Goal: Task Accomplishment & Management: Manage account settings

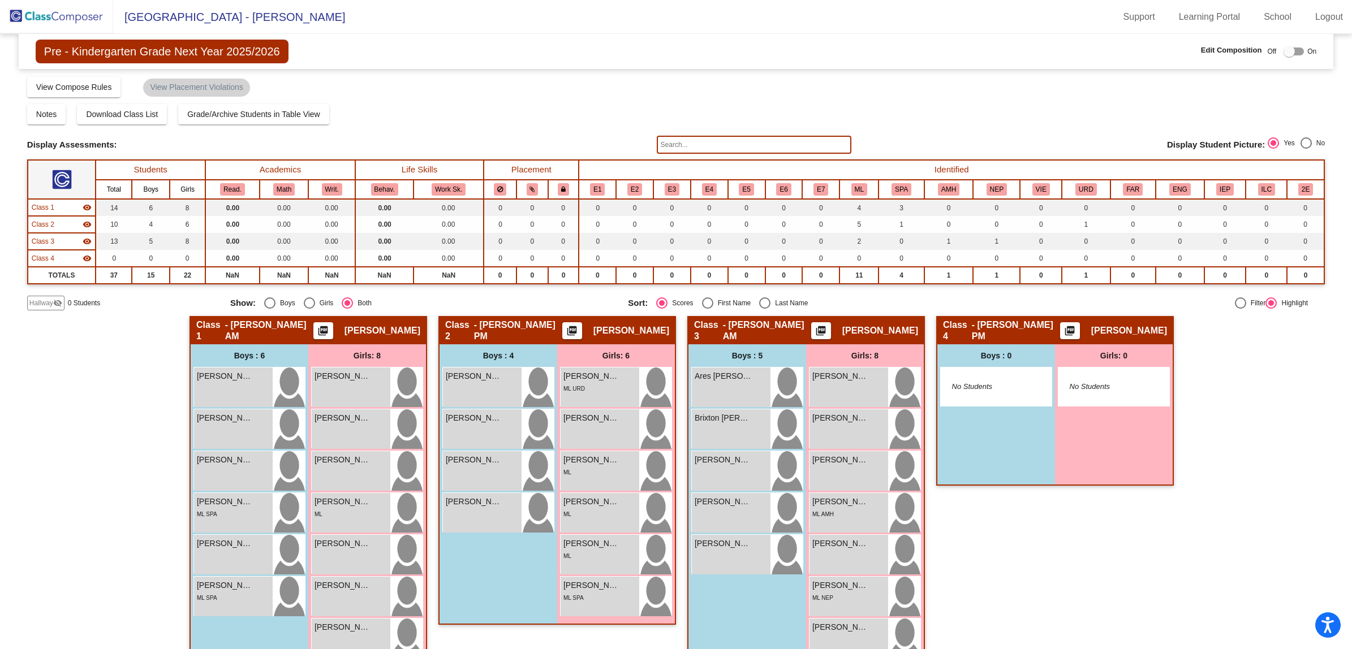
scroll to position [1, 0]
click at [21, 7] on img at bounding box center [56, 16] width 113 height 33
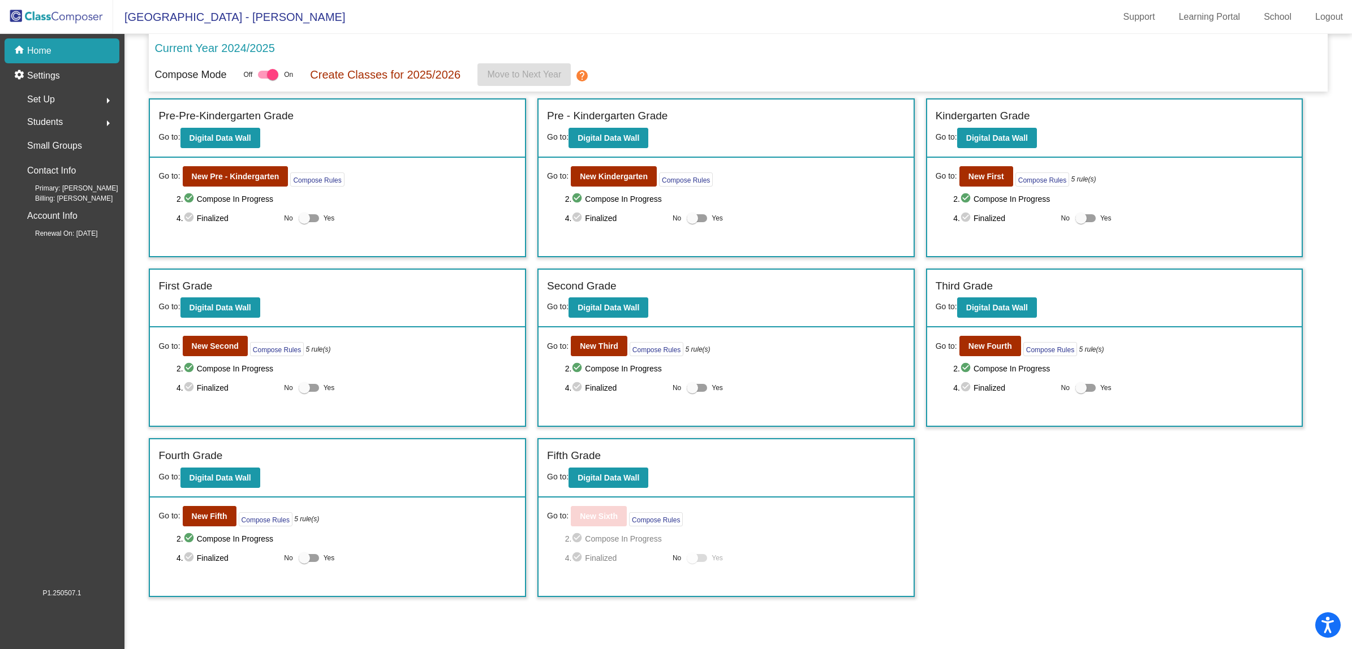
click at [48, 95] on span "Set Up" at bounding box center [41, 100] width 28 height 16
click at [41, 166] on p "Users" at bounding box center [39, 173] width 22 height 14
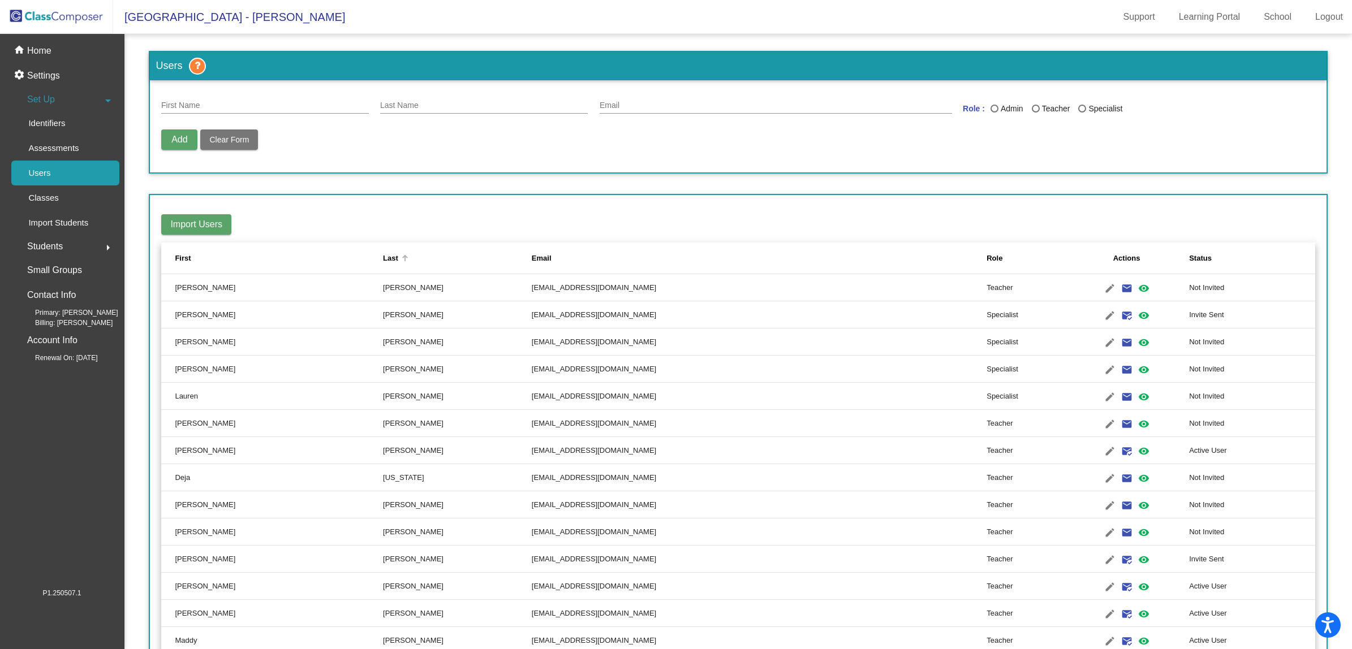
click at [383, 254] on div "Last" at bounding box center [390, 258] width 15 height 11
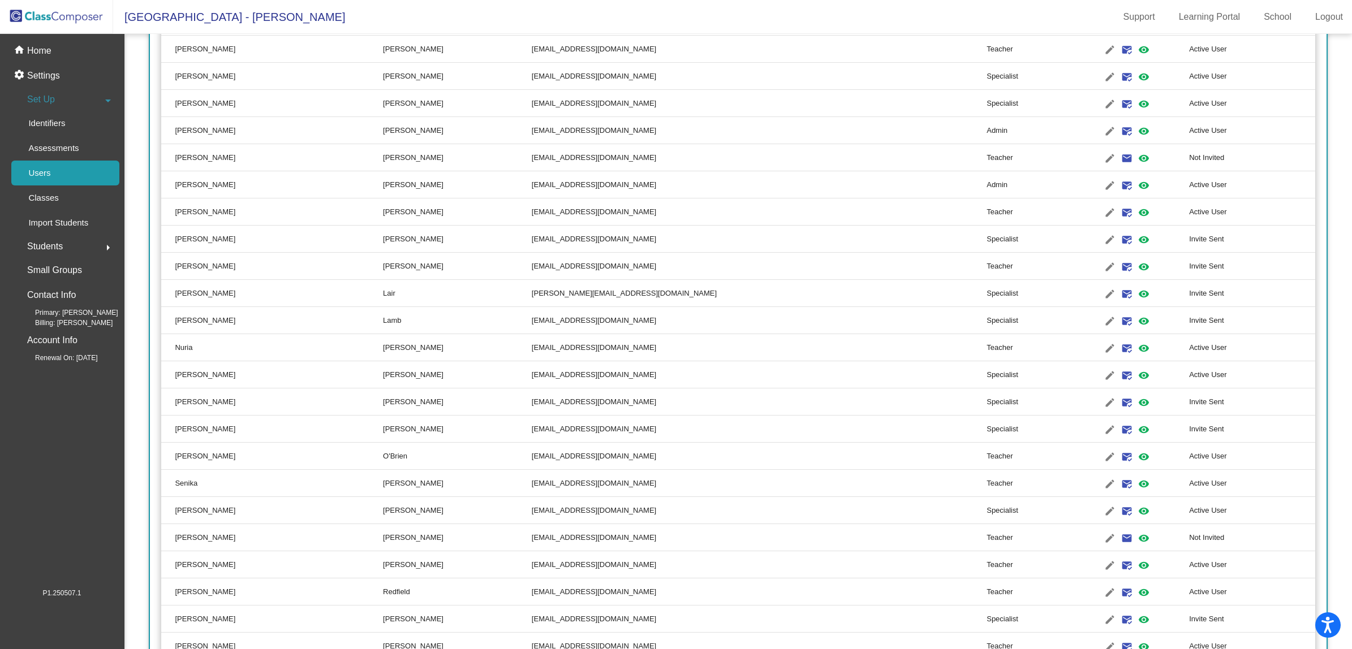
scroll to position [566, 0]
click at [1103, 395] on mat-icon "edit" at bounding box center [1110, 402] width 14 height 14
type input "Sharlene"
type input "McVey"
type input "smcvey@cherrycreekschools.org"
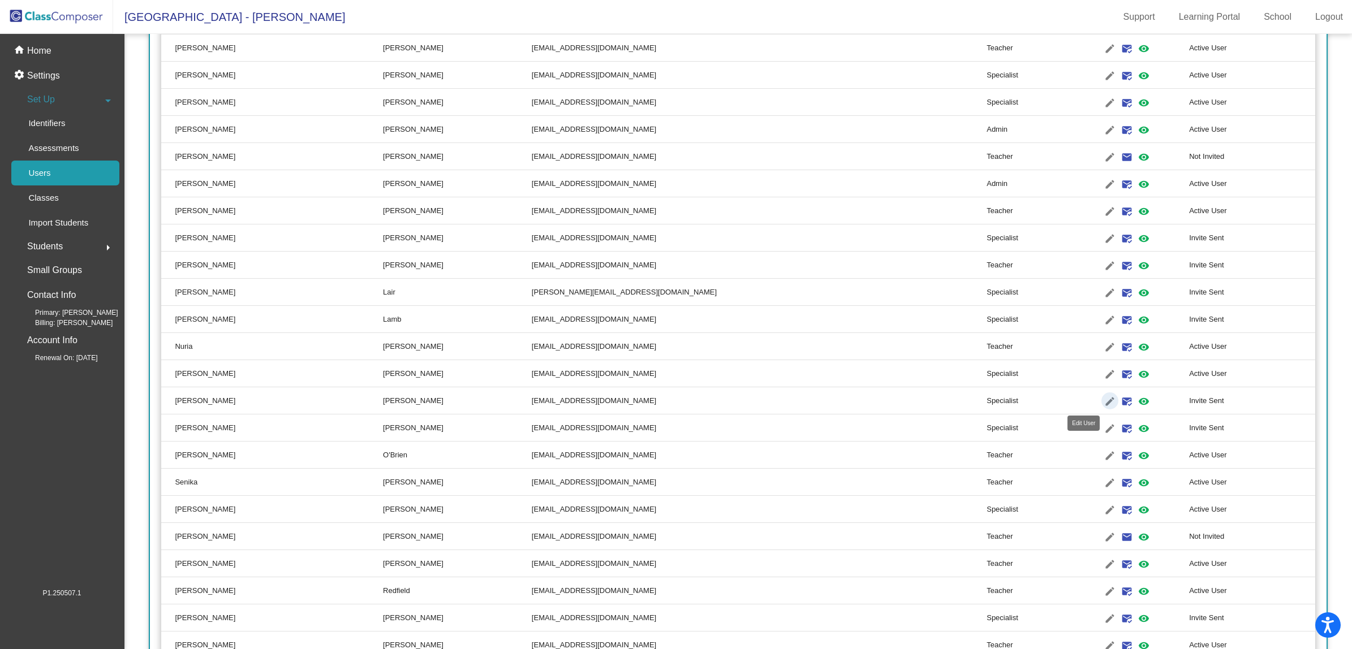
radio input "true"
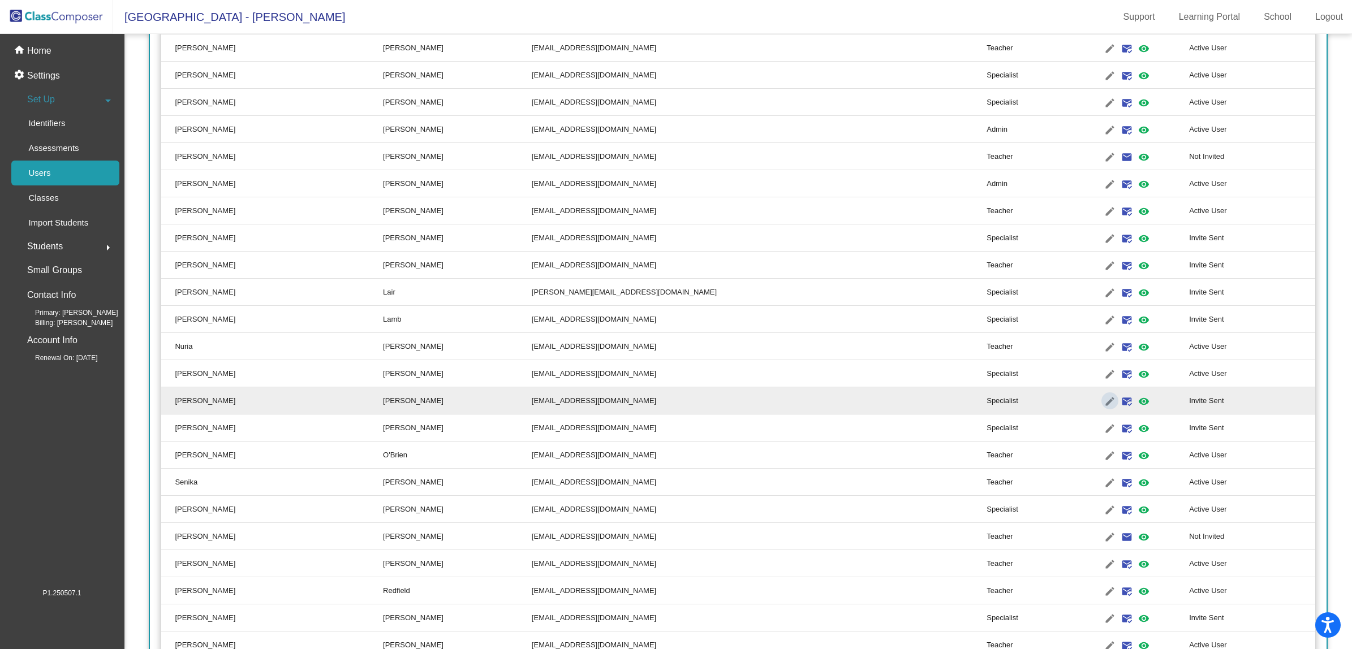
scroll to position [0, 0]
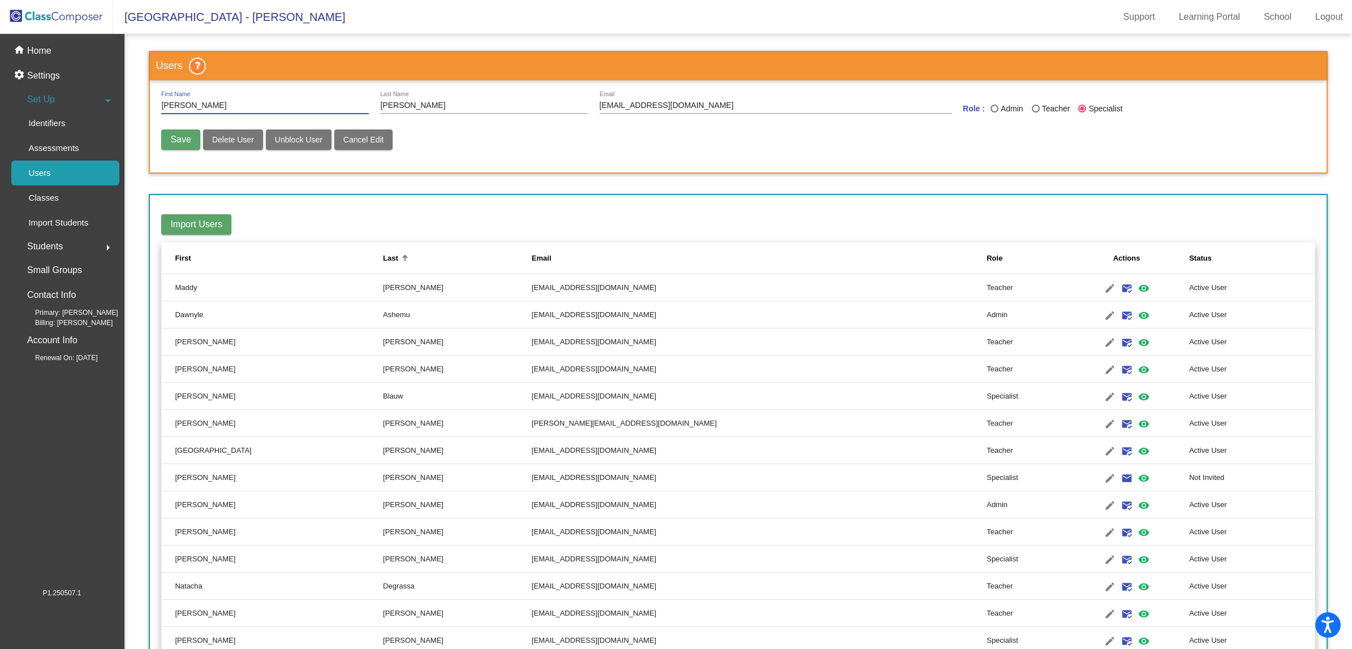
click at [623, 106] on input "smcvey@cherrycreekschools.org" at bounding box center [775, 105] width 352 height 9
type input "smcvey2@cherrycreekschools.org"
click at [174, 137] on span "Save" at bounding box center [180, 140] width 20 height 10
radio input "false"
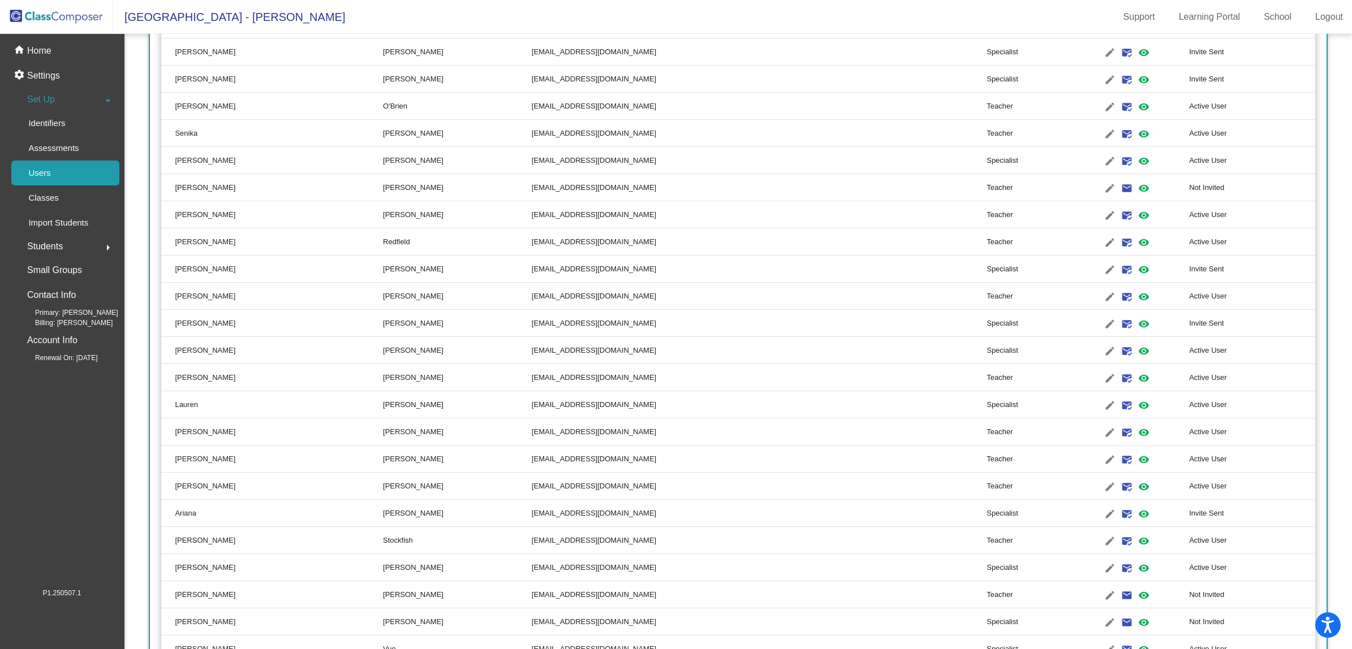
scroll to position [778, 0]
click at [1120, 185] on mat-icon "mark_email_read" at bounding box center [1127, 190] width 14 height 14
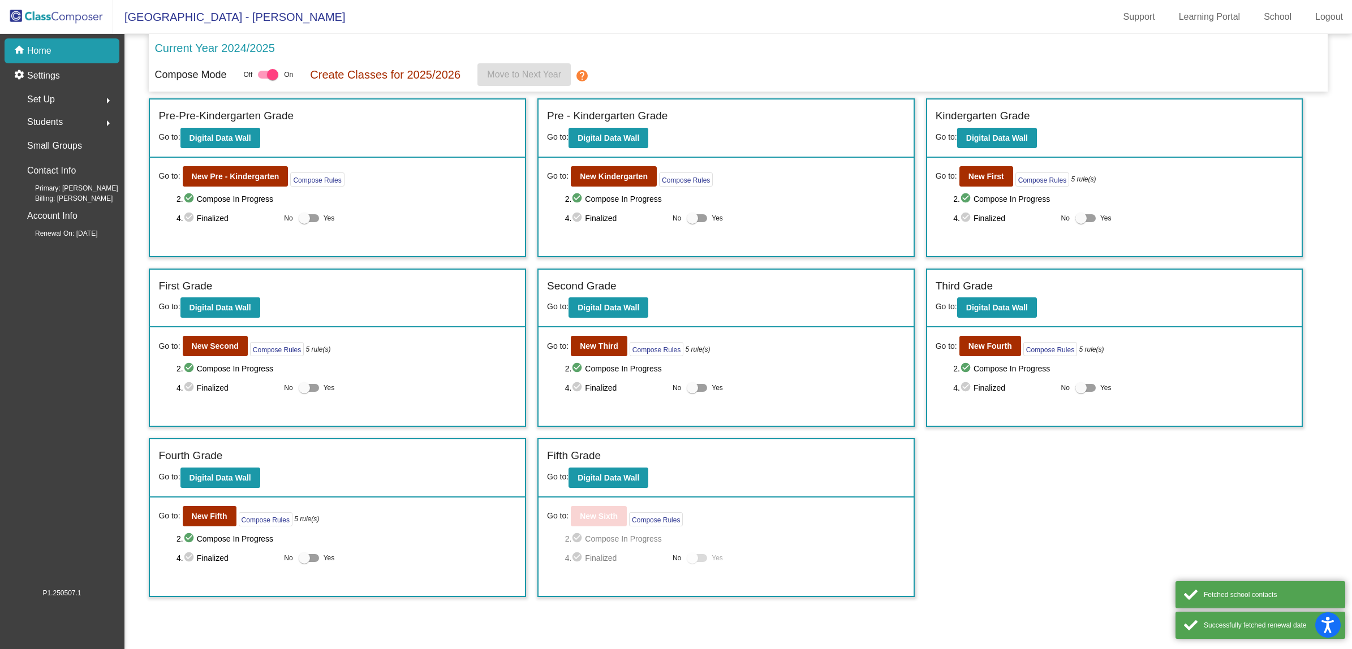
click at [41, 18] on img at bounding box center [56, 16] width 113 height 33
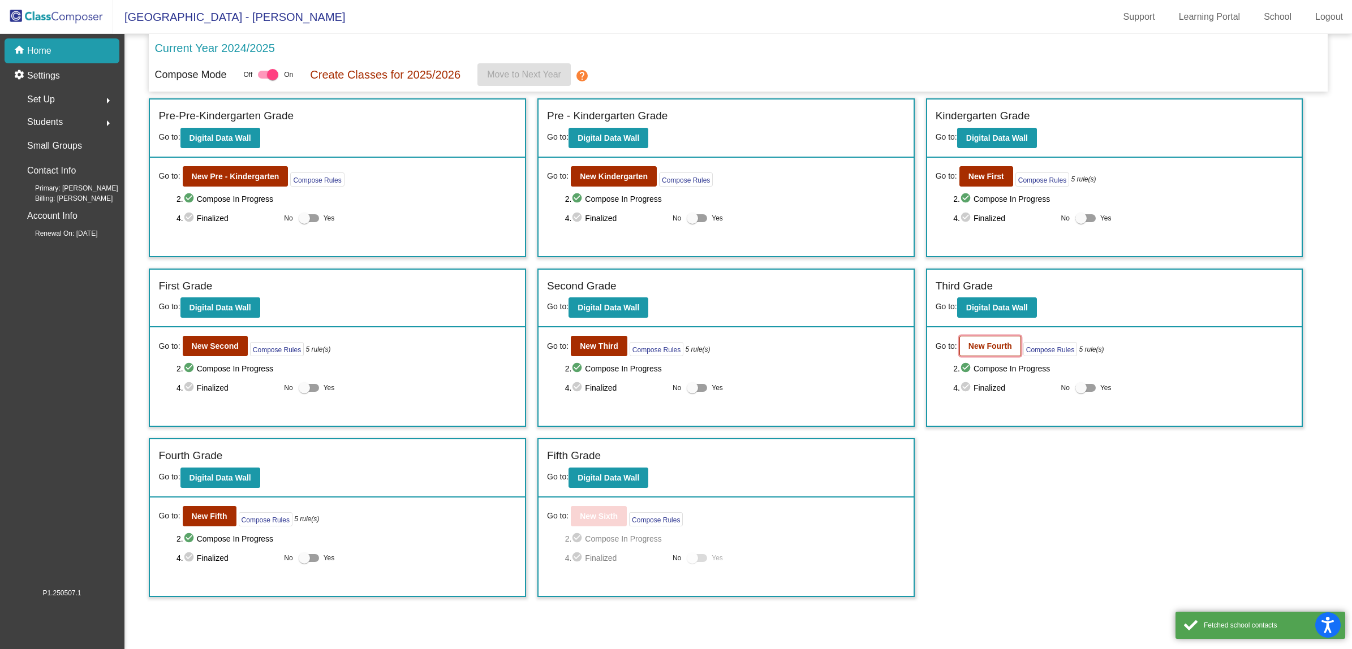
click at [985, 342] on b "New Fourth" at bounding box center [990, 346] width 44 height 9
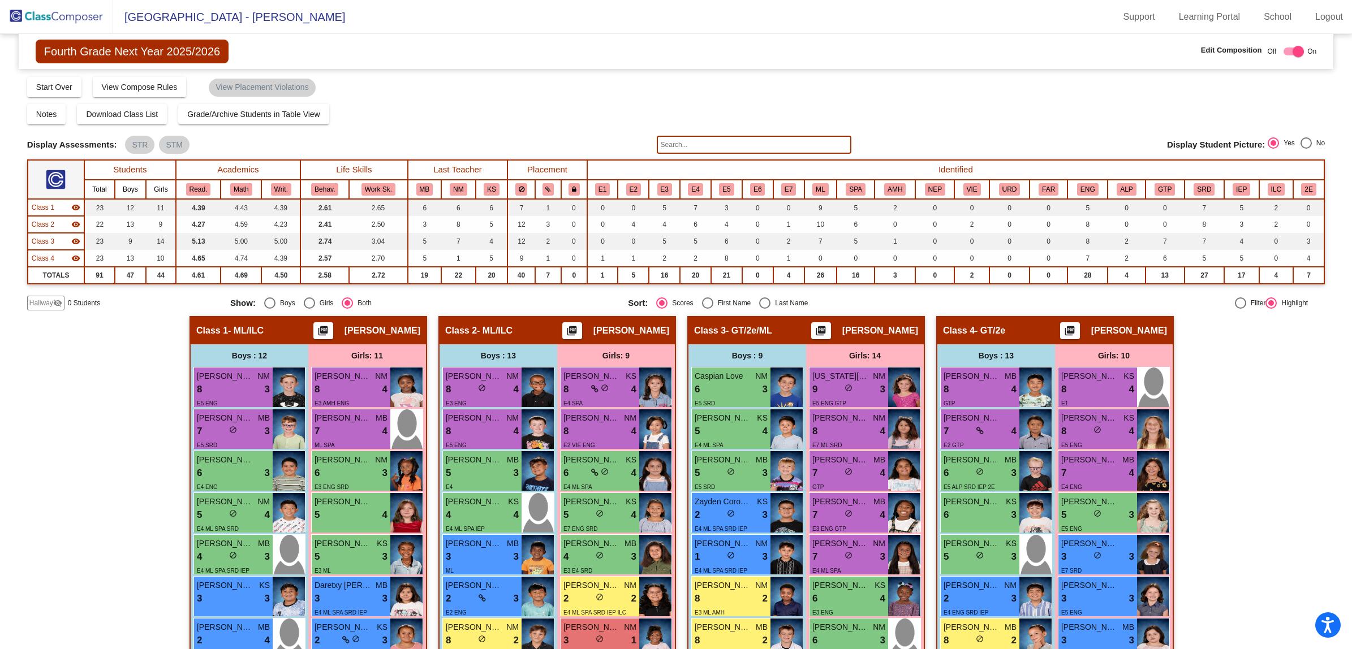
click at [759, 306] on div "Select an option" at bounding box center [764, 302] width 11 height 11
click at [764, 309] on input "Last Name" at bounding box center [764, 309] width 1 height 1
radio input "true"
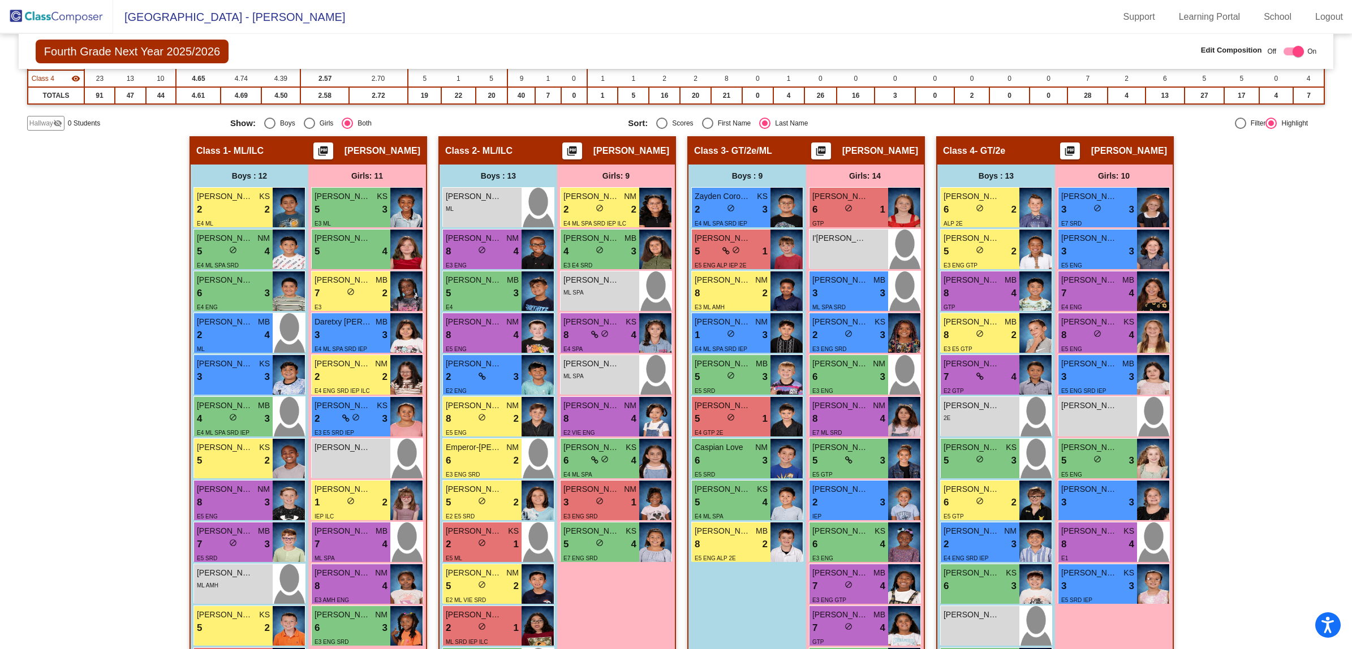
scroll to position [212, 0]
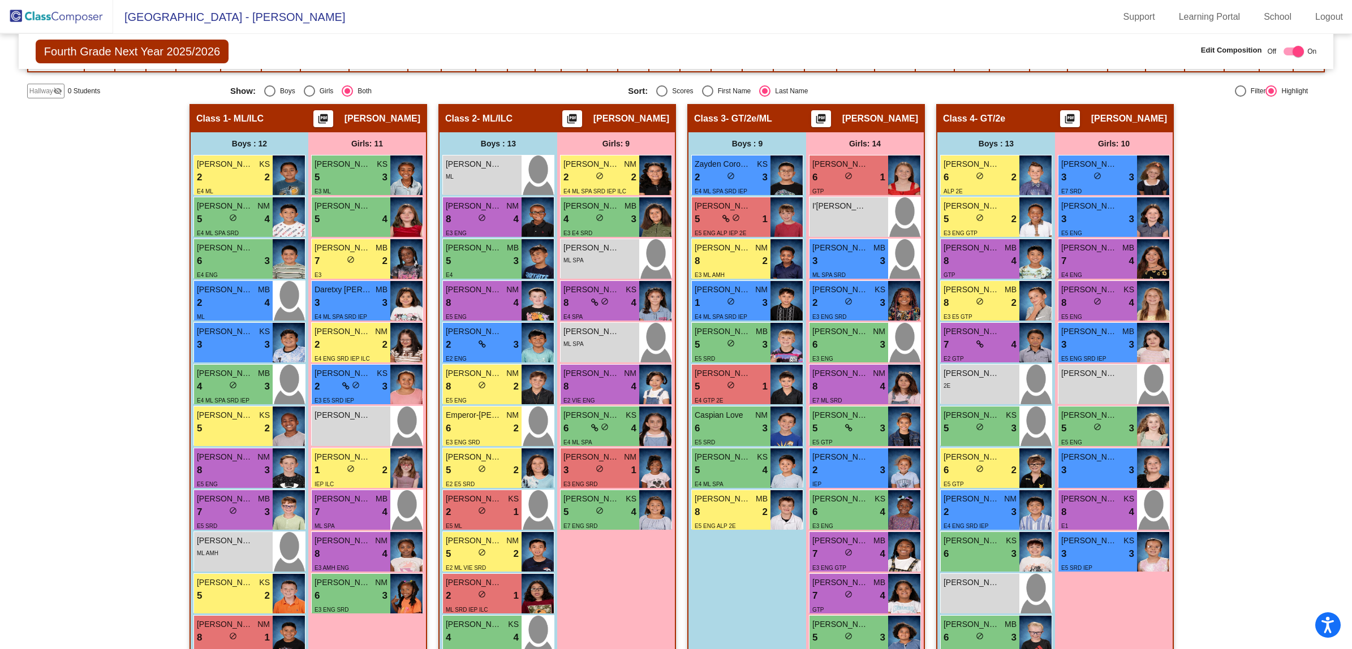
click at [702, 93] on div "Select an option" at bounding box center [707, 90] width 11 height 11
click at [707, 97] on input "First Name" at bounding box center [707, 97] width 1 height 1
radio input "true"
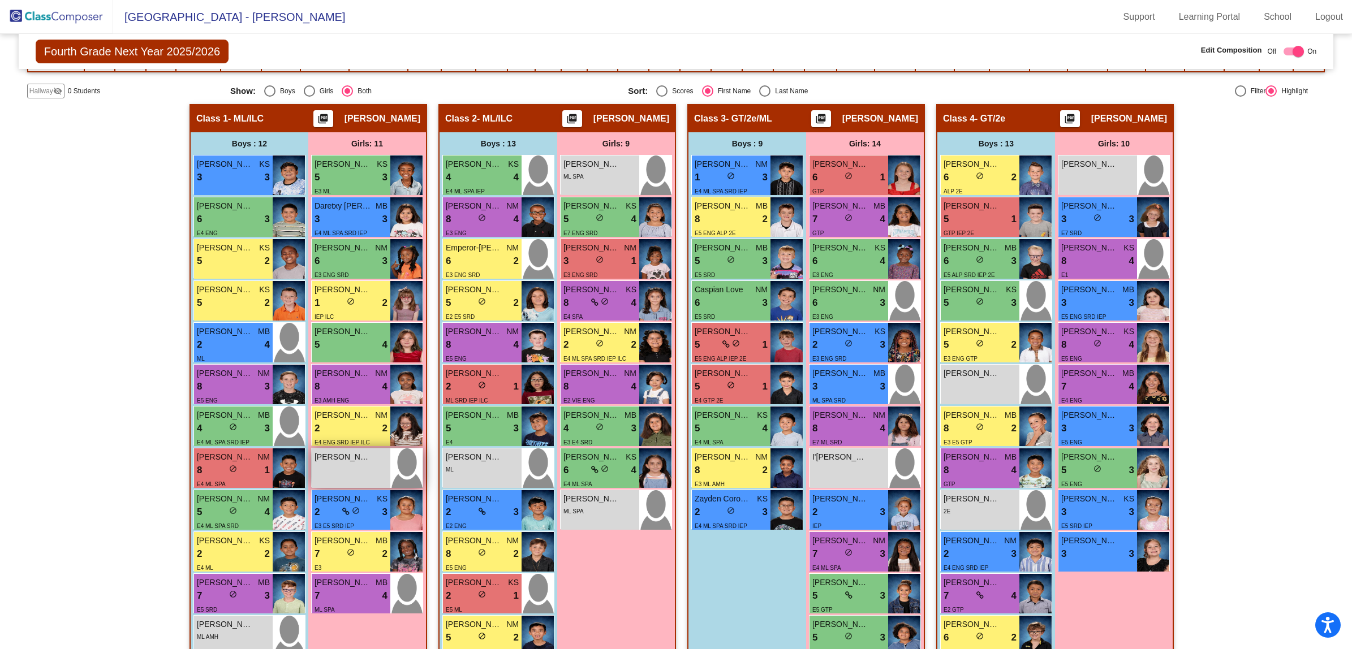
click at [351, 462] on span "[PERSON_NAME]" at bounding box center [342, 457] width 57 height 12
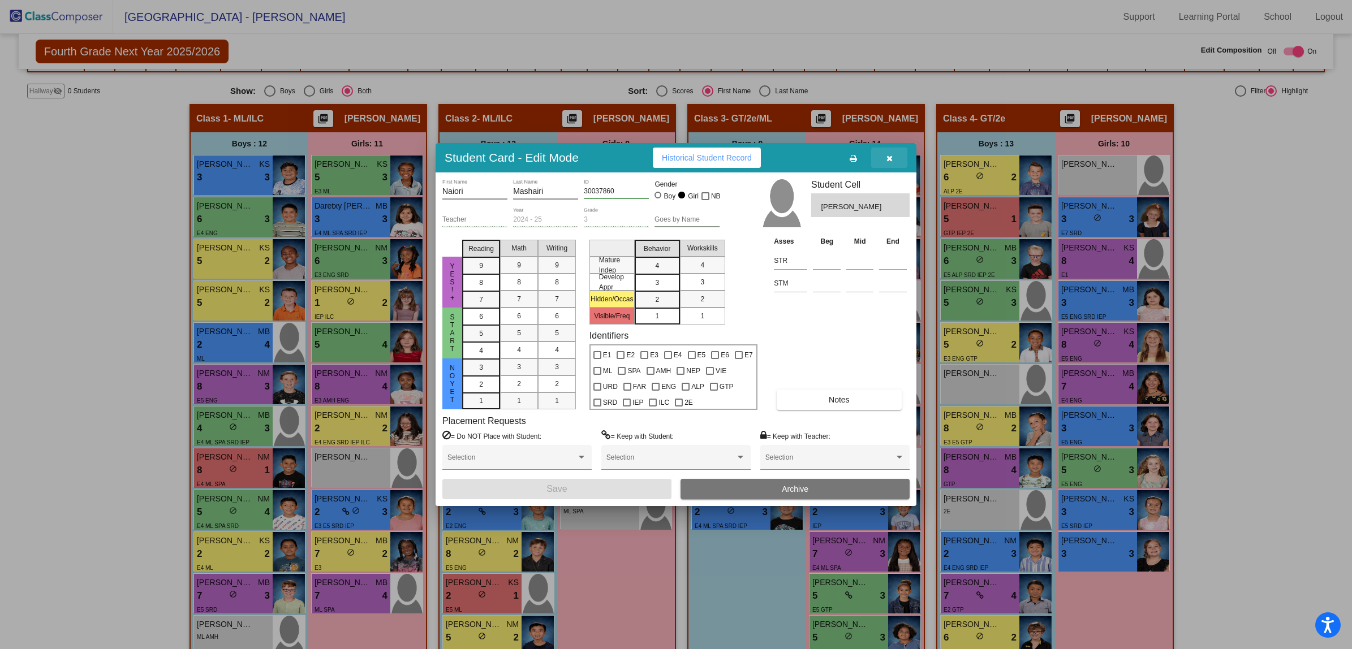
click at [888, 159] on icon "button" at bounding box center [889, 158] width 6 height 8
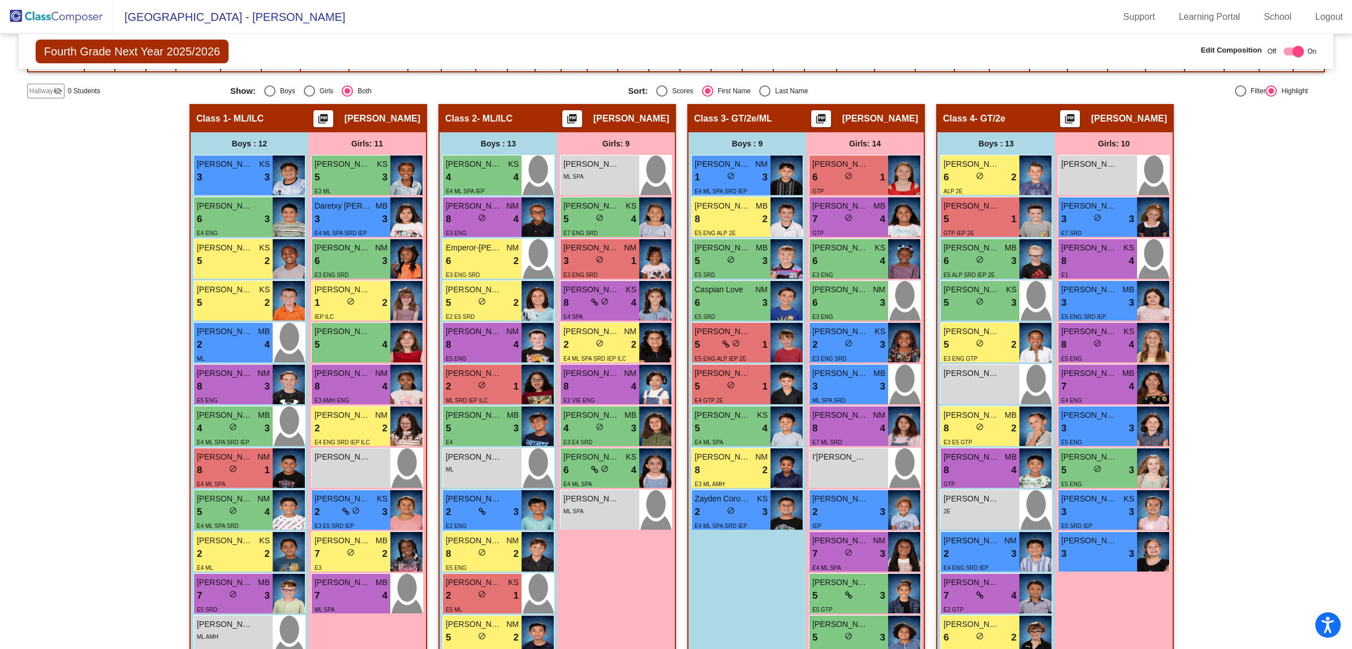
click at [99, 291] on div "Hallway - Hallway Class picture_as_pdf Add Student First Name Last Name Student…" at bounding box center [675, 431] width 1297 height 655
click at [91, 248] on div "Hallway - Hallway Class picture_as_pdf Add Student First Name Last Name Student…" at bounding box center [675, 431] width 1297 height 655
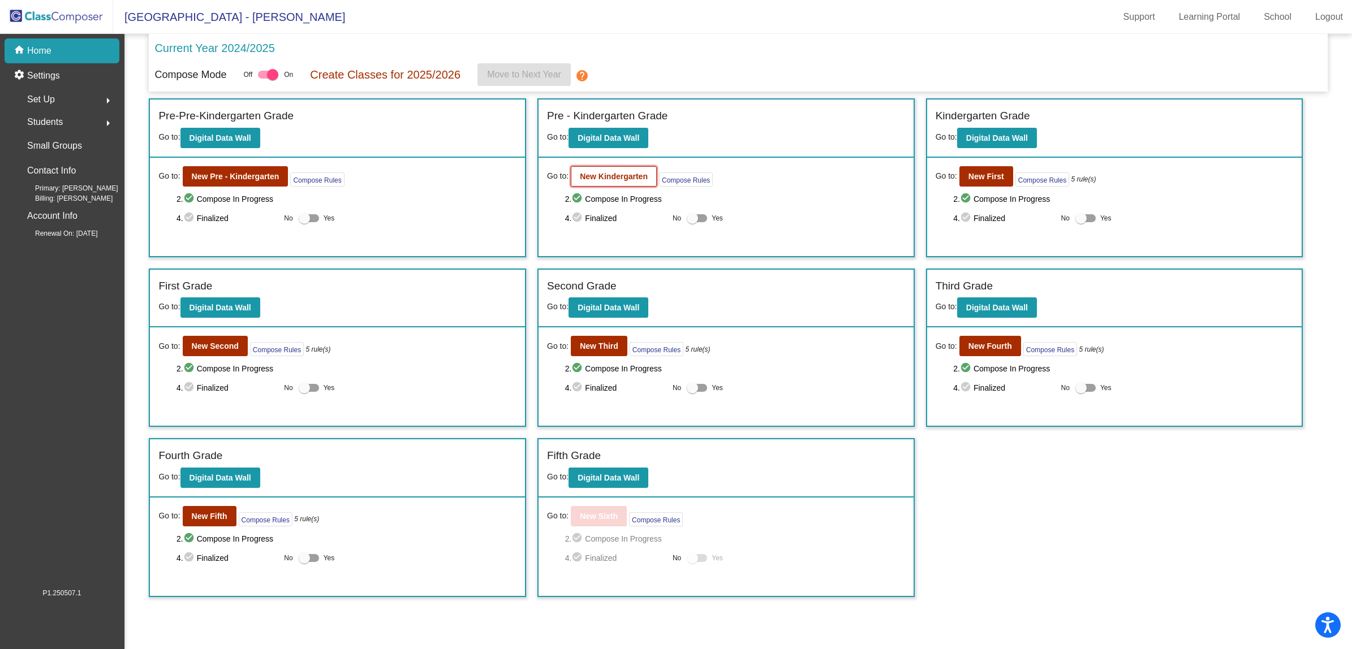
click at [623, 173] on b "New Kindergarten" at bounding box center [614, 176] width 68 height 9
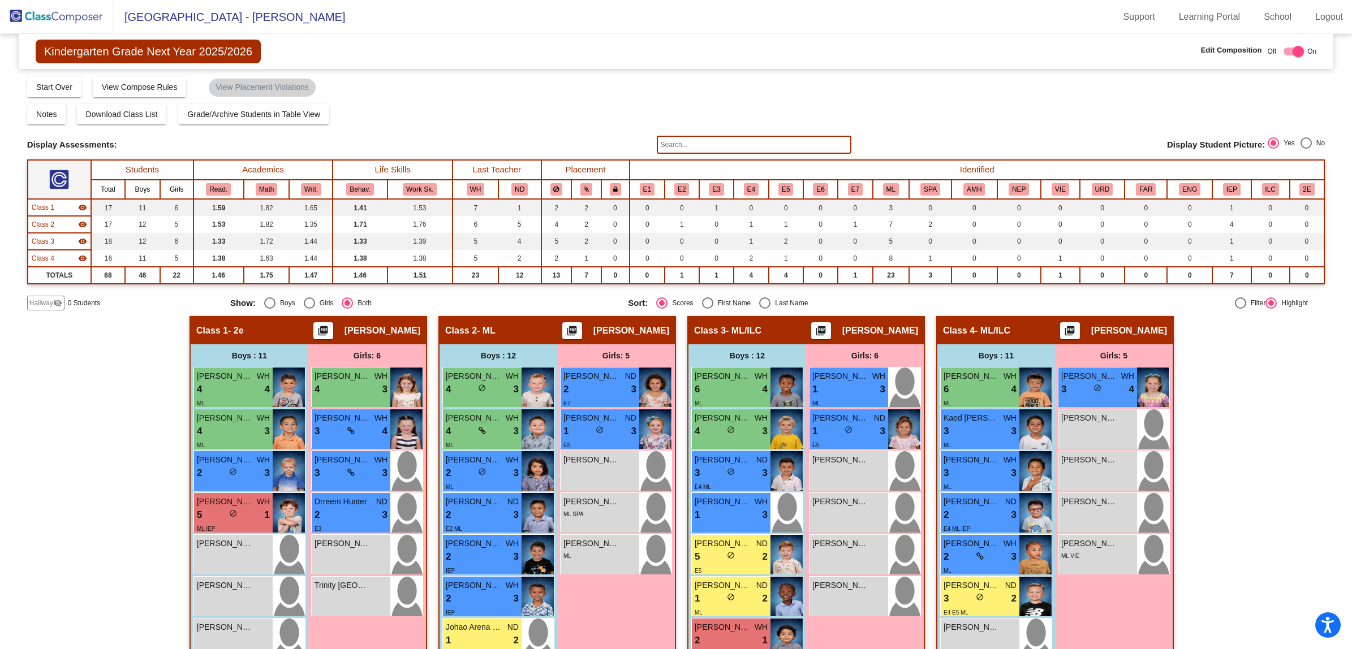
click at [702, 301] on div "Select an option" at bounding box center [707, 302] width 11 height 11
click at [707, 309] on input "First Name" at bounding box center [707, 309] width 1 height 1
radio input "true"
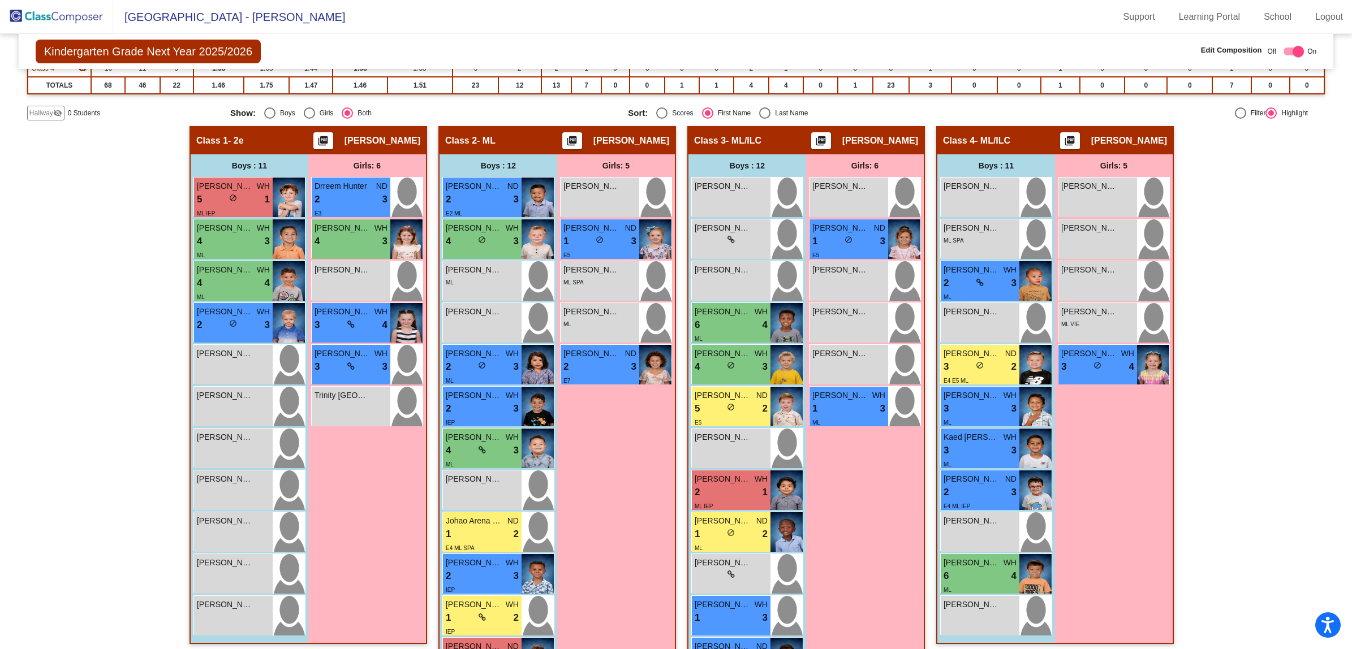
scroll to position [235, 0]
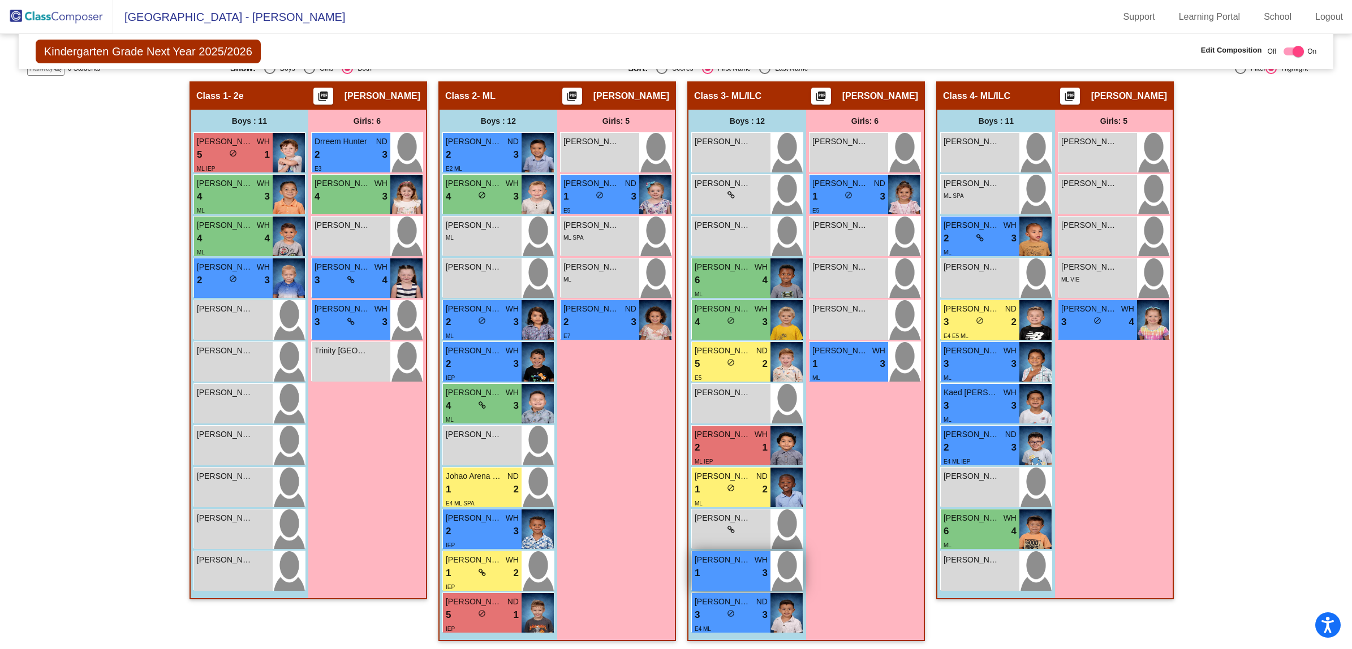
click at [748, 566] on div "1 lock do_not_disturb_alt 3" at bounding box center [730, 573] width 73 height 15
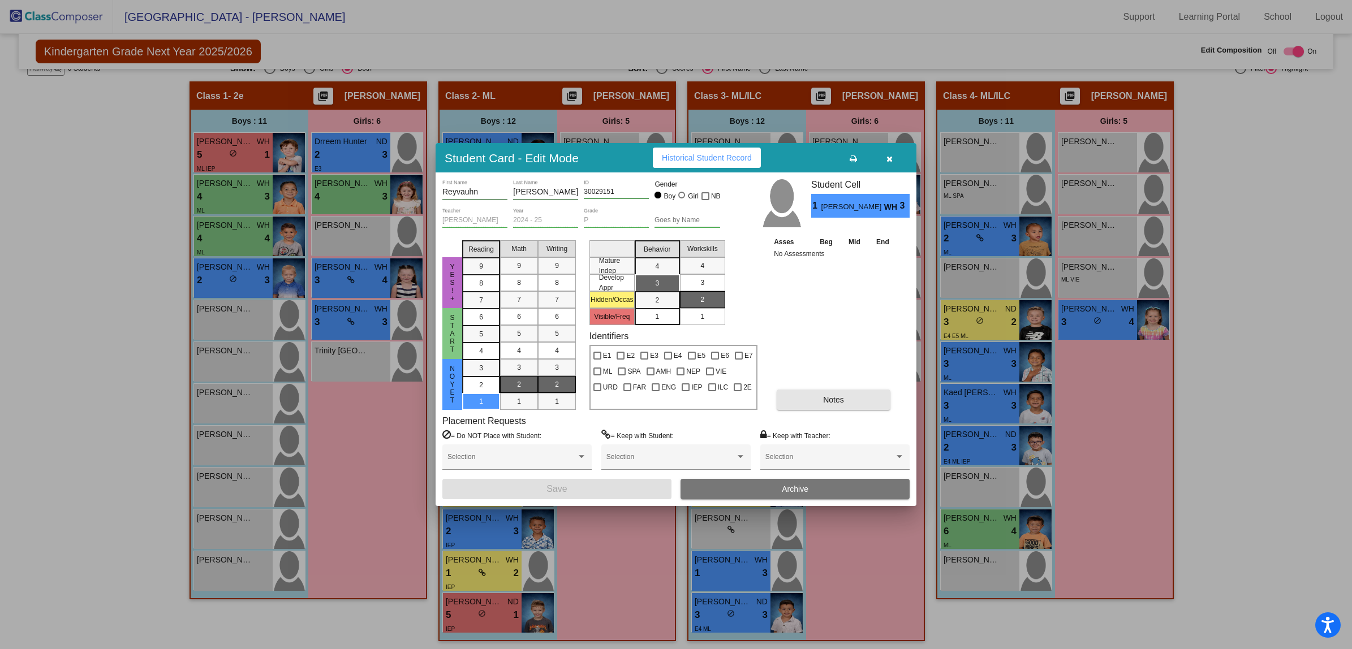
click at [826, 400] on span "Notes" at bounding box center [833, 399] width 21 height 9
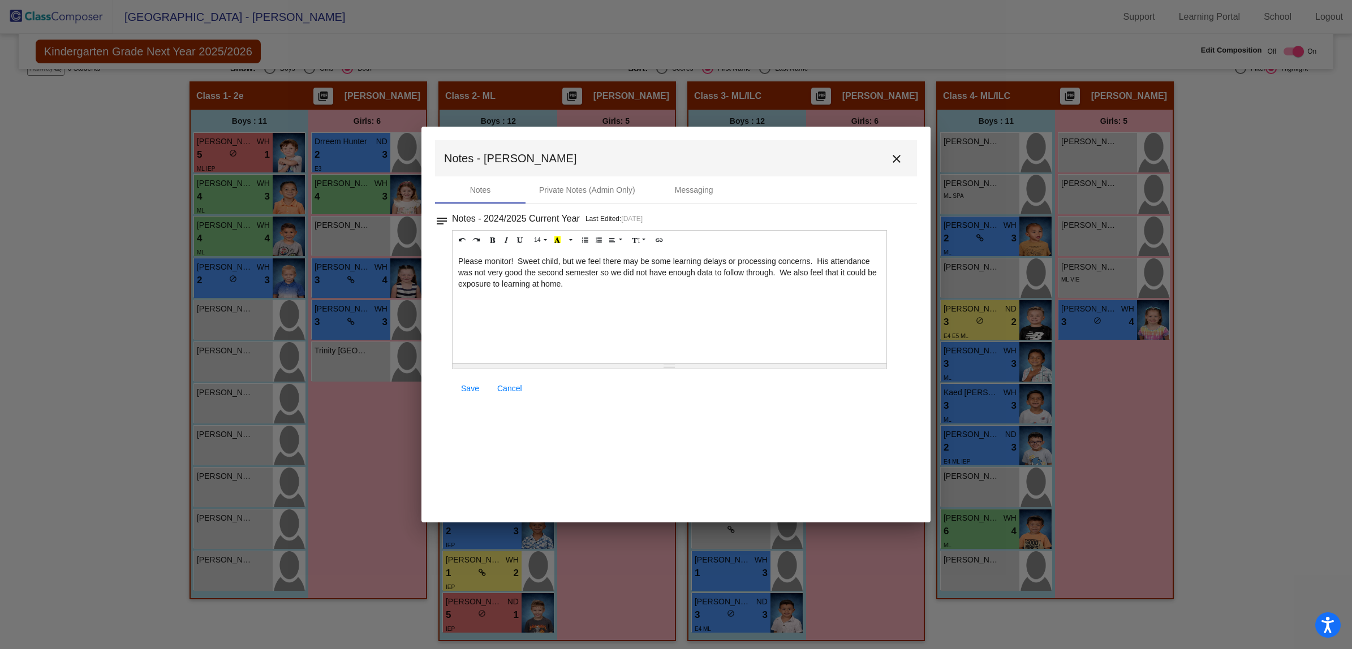
click at [575, 286] on div "Please monitor! Sweet child, but we feel there may be some learning delays or p…" at bounding box center [669, 306] width 434 height 113
click at [468, 389] on span "Save" at bounding box center [470, 388] width 18 height 9
click at [467, 391] on span "Save" at bounding box center [470, 388] width 18 height 9
click at [892, 156] on mat-icon "close" at bounding box center [897, 159] width 14 height 14
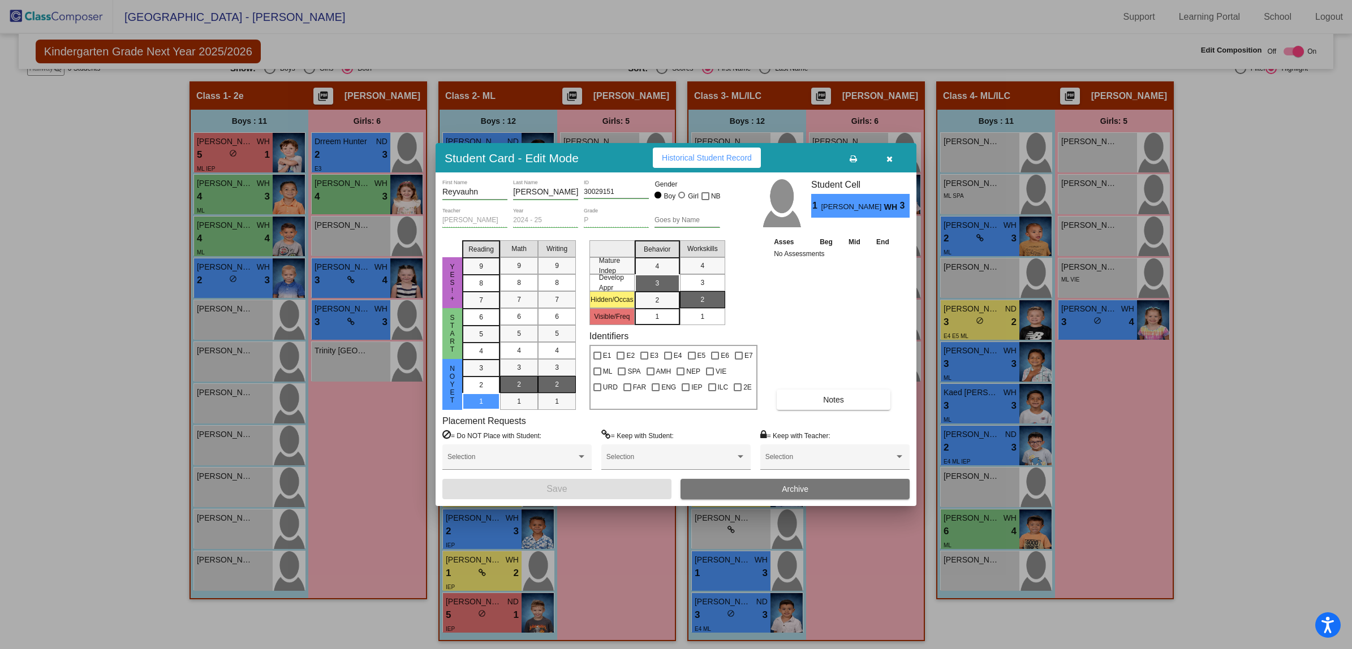
click at [814, 485] on button "Archive" at bounding box center [794, 489] width 229 height 20
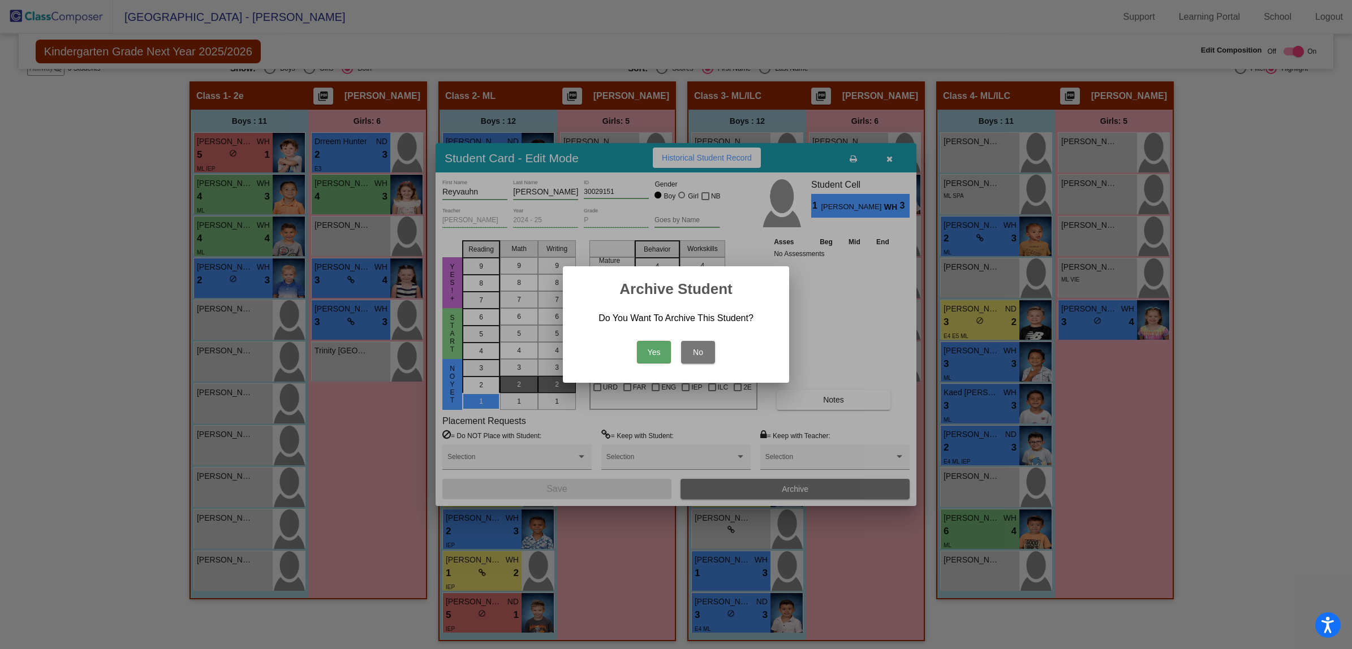
click at [651, 352] on button "Yes" at bounding box center [654, 352] width 34 height 23
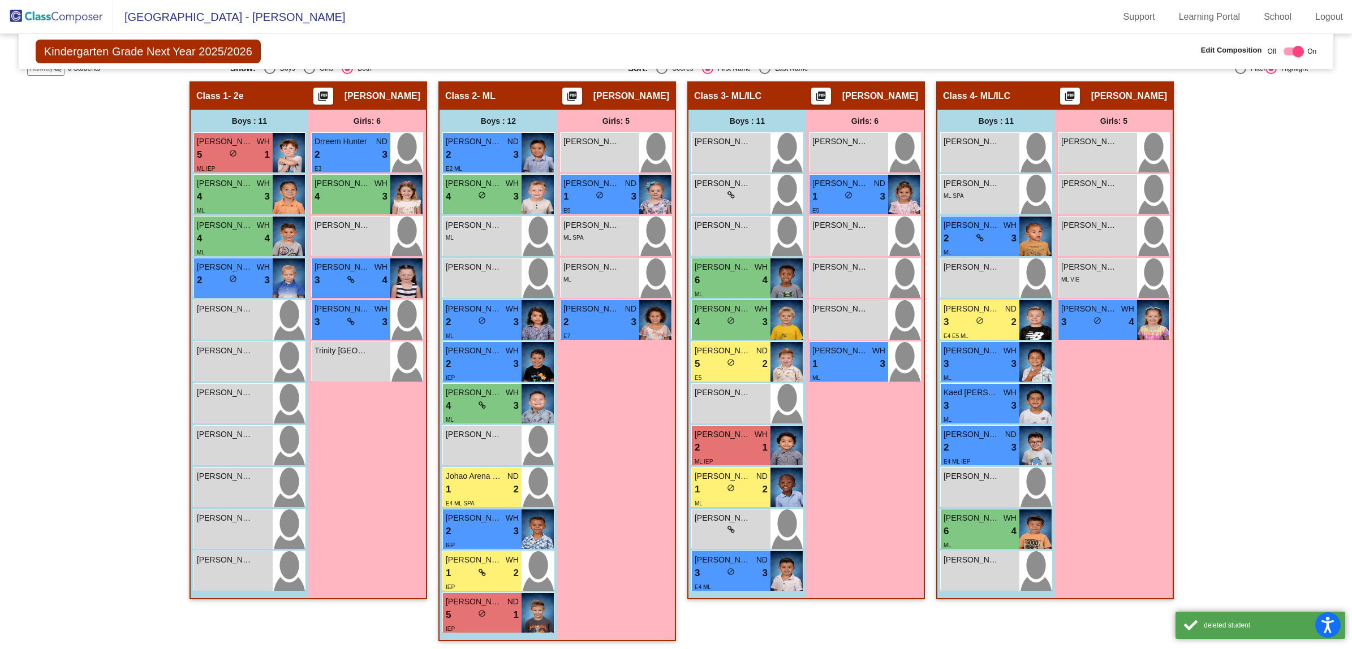
click at [68, 120] on div "Hallway - Hallway Class picture_as_pdf Add Student First Name Last Name Student…" at bounding box center [675, 366] width 1297 height 571
